Goal: Browse casually: Explore the website without a specific task or goal

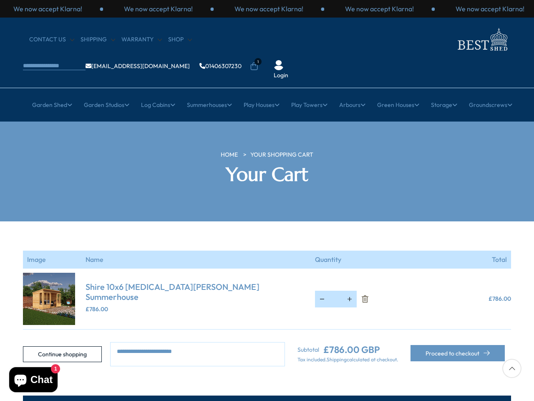
click at [267, 221] on section "Your cart is empty Continue shopping Image Name Quantity Total Shire 10x6 [MEDI…" at bounding box center [267, 293] width 534 height 145
click at [193, 9] on p "We now accept Klarna!" at bounding box center [158, 8] width 69 height 9
click at [258, 56] on li "1" at bounding box center [254, 60] width 8 height 8
click at [47, 94] on link "Garden Shed" at bounding box center [52, 104] width 40 height 21
click at [103, 94] on link "Garden Studios" at bounding box center [107, 104] width 46 height 21
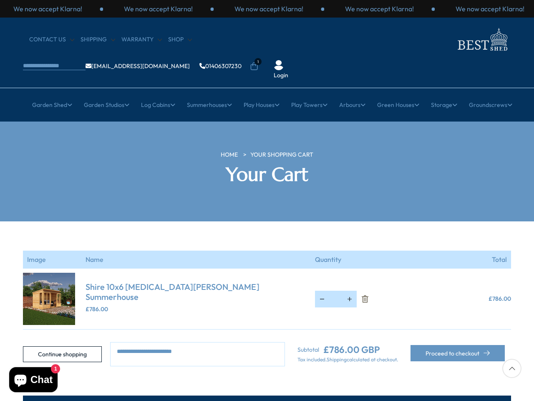
click at [155, 94] on link "Log Cabins" at bounding box center [158, 104] width 34 height 21
click at [208, 94] on link "Summerhouses" at bounding box center [209, 104] width 45 height 21
click at [261, 94] on link "Play Houses" at bounding box center [262, 104] width 36 height 21
click at [310, 94] on link "Play Towers" at bounding box center [309, 104] width 36 height 21
click at [354, 94] on link "Arbours" at bounding box center [352, 104] width 26 height 21
